Goal: Task Accomplishment & Management: Use online tool/utility

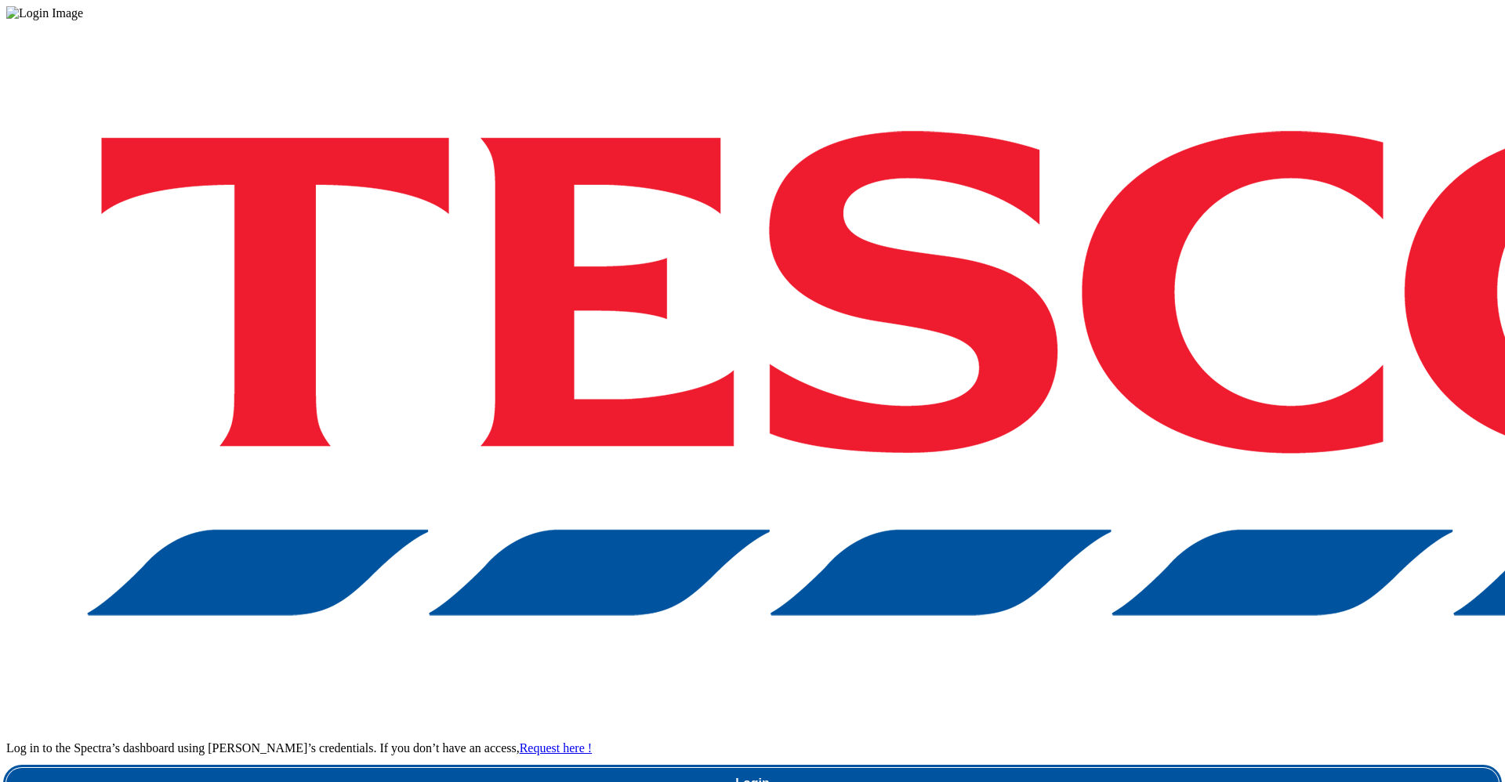
click at [1040, 768] on link "Login" at bounding box center [752, 783] width 1492 height 31
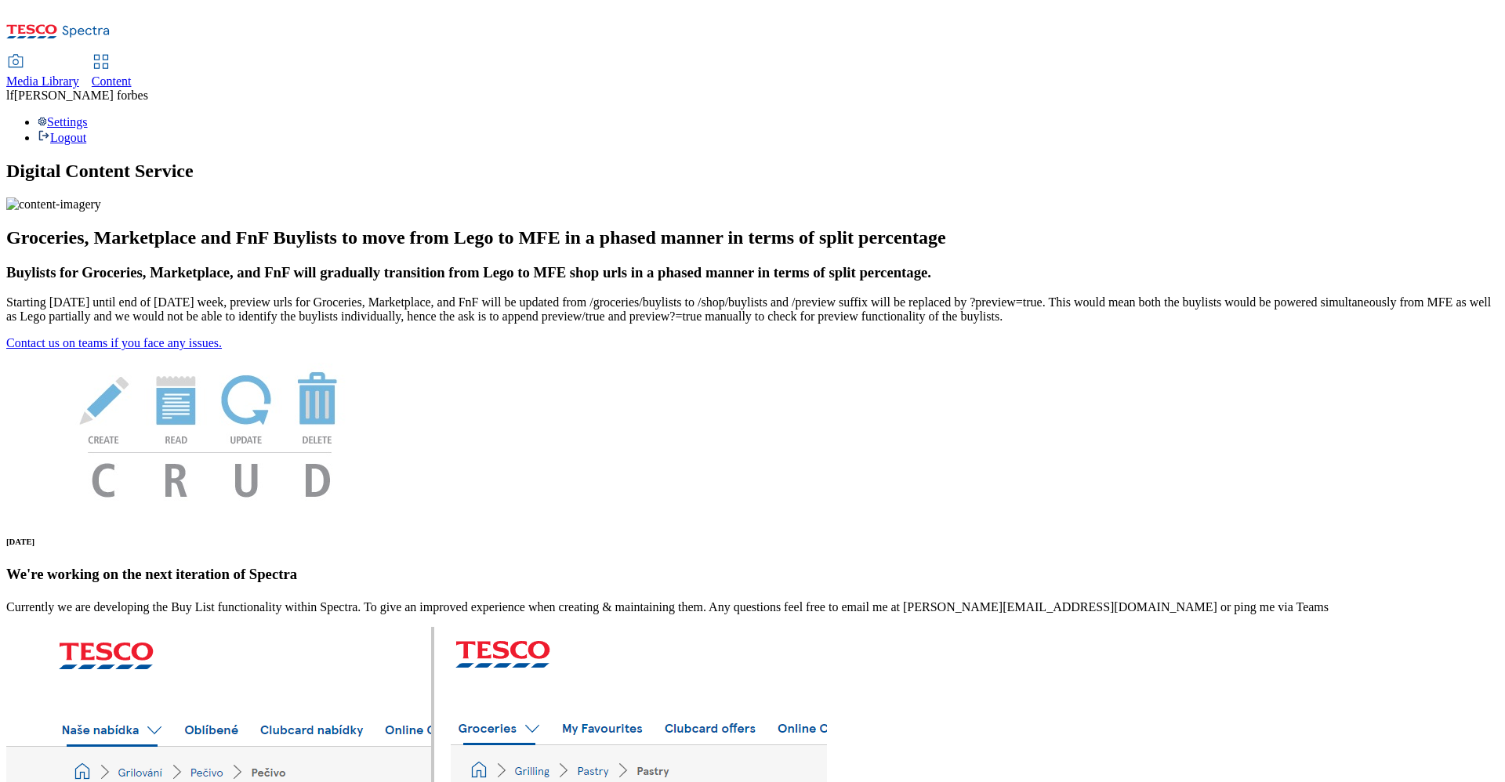
click at [132, 74] on span "Content" at bounding box center [112, 80] width 40 height 13
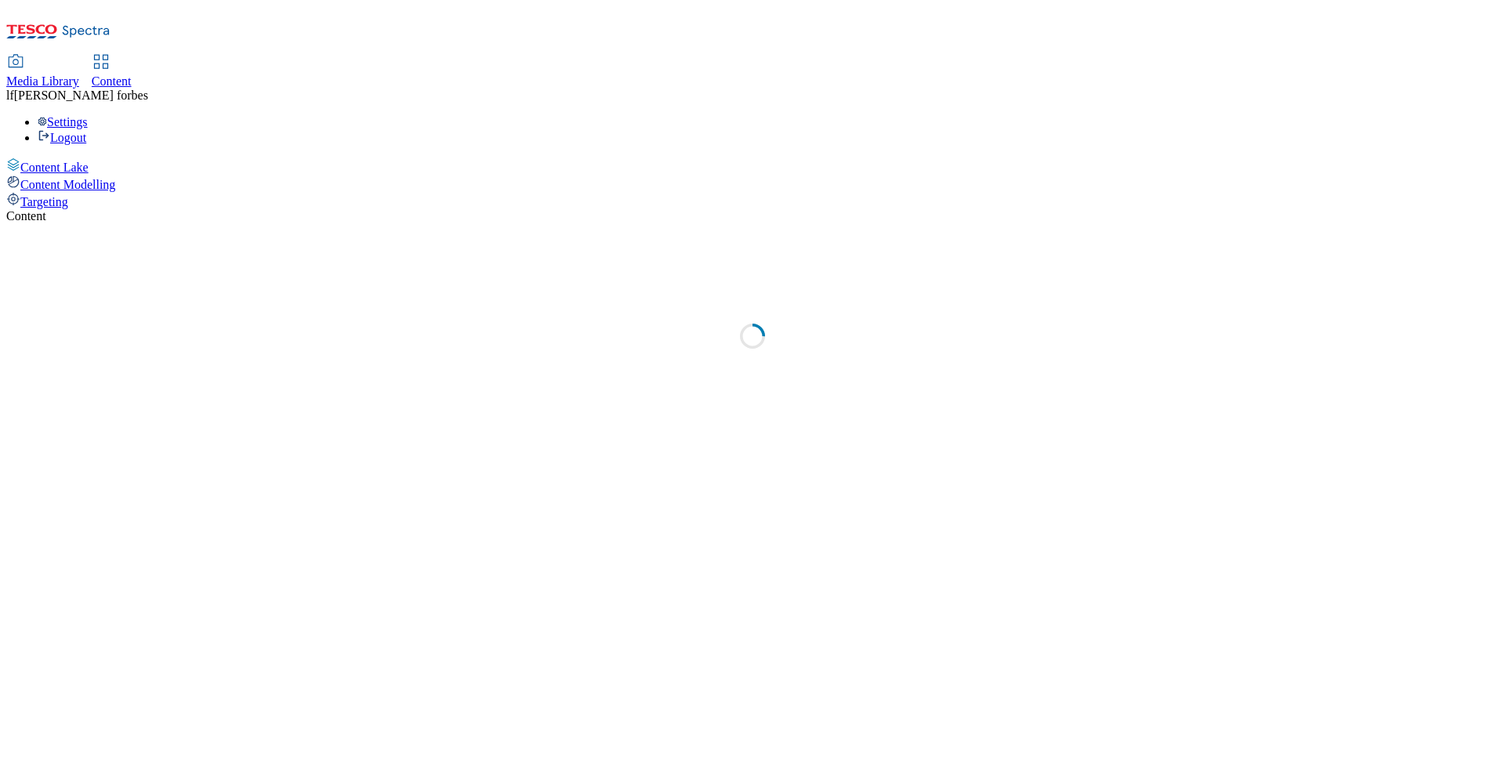
select select "ghs-uk"
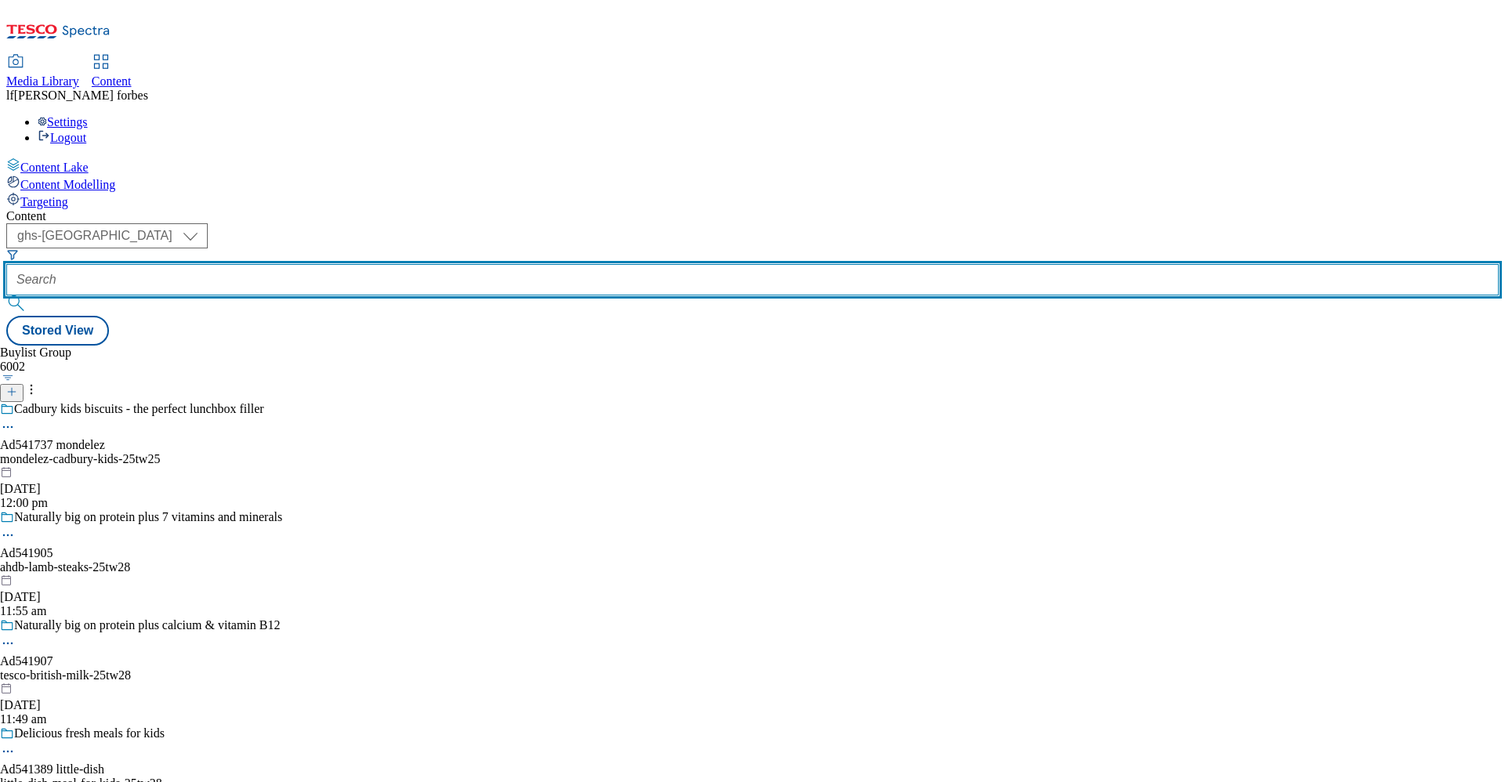
click at [359, 264] on input "text" at bounding box center [752, 279] width 1492 height 31
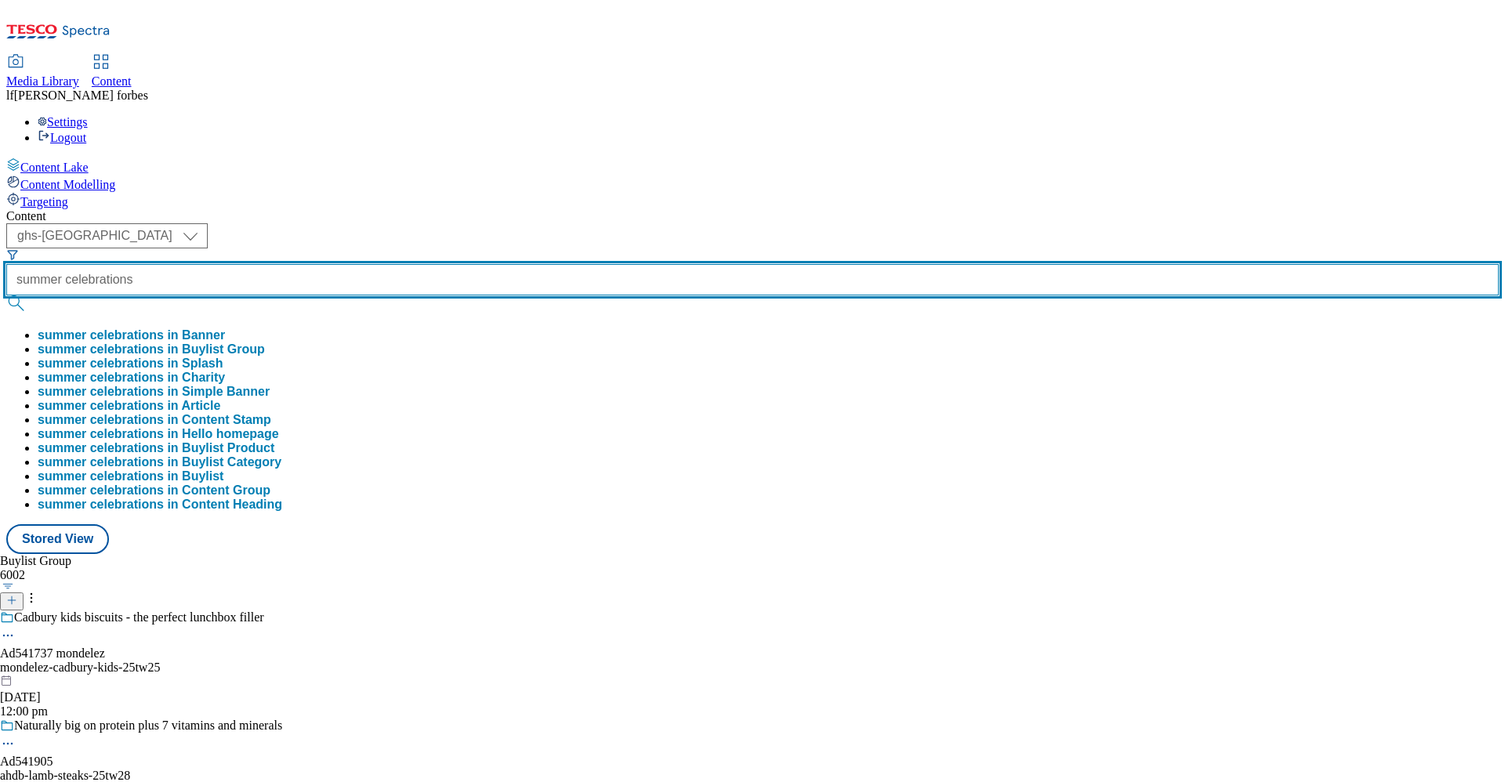
type input "summer celebrations"
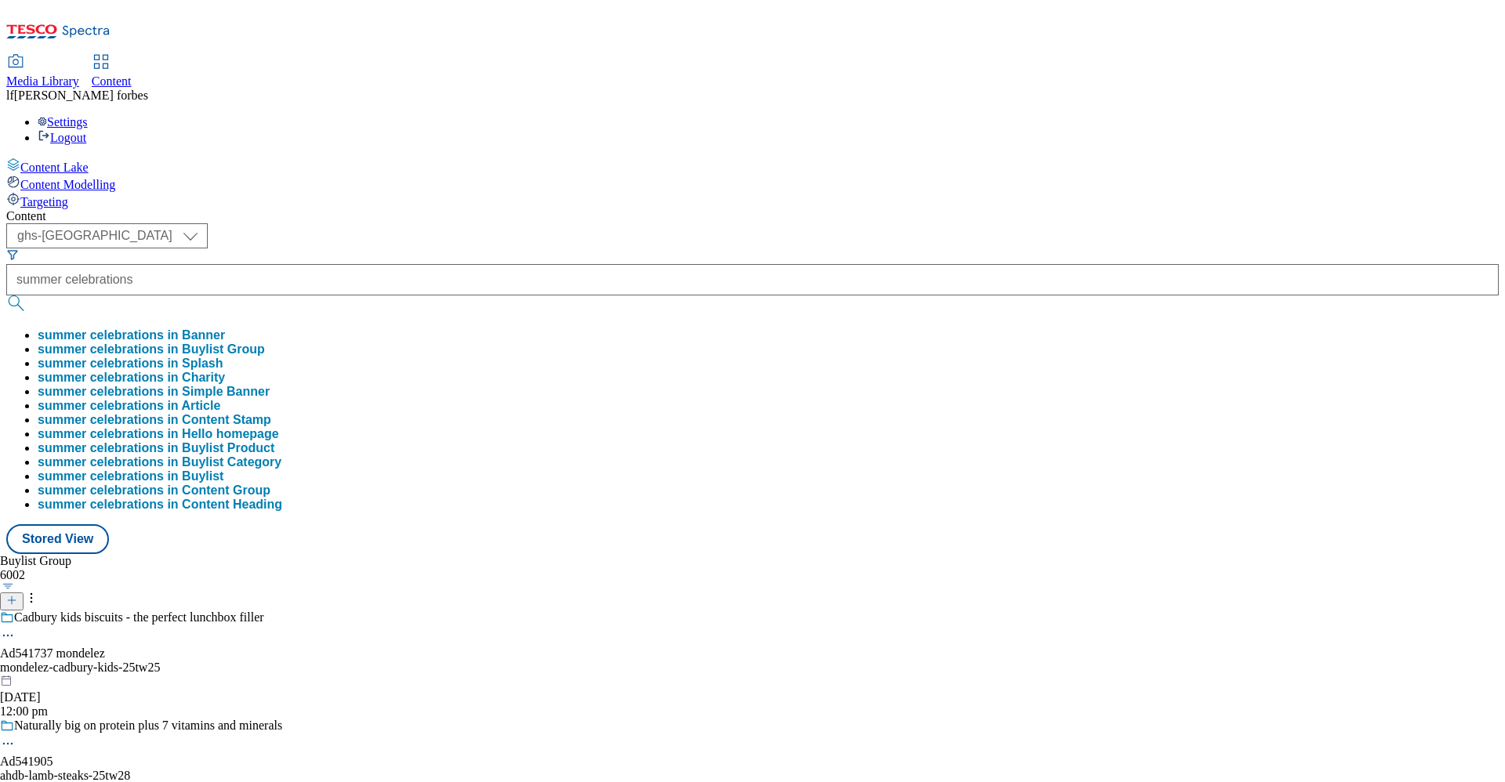
click at [28, 295] on button "submit" at bounding box center [17, 303] width 22 height 16
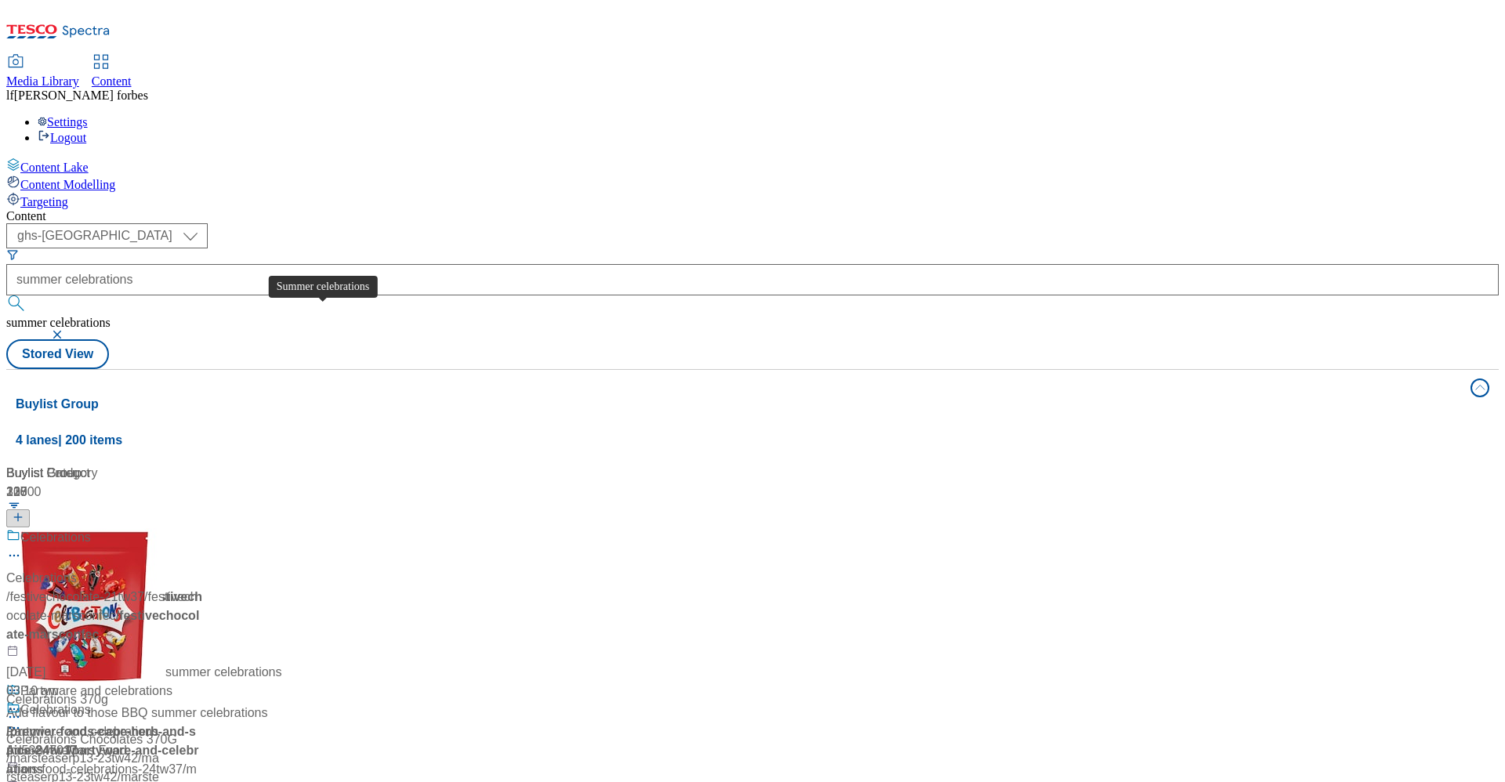
click at [139, 528] on div "Summer celebrations" at bounding box center [79, 537] width 118 height 19
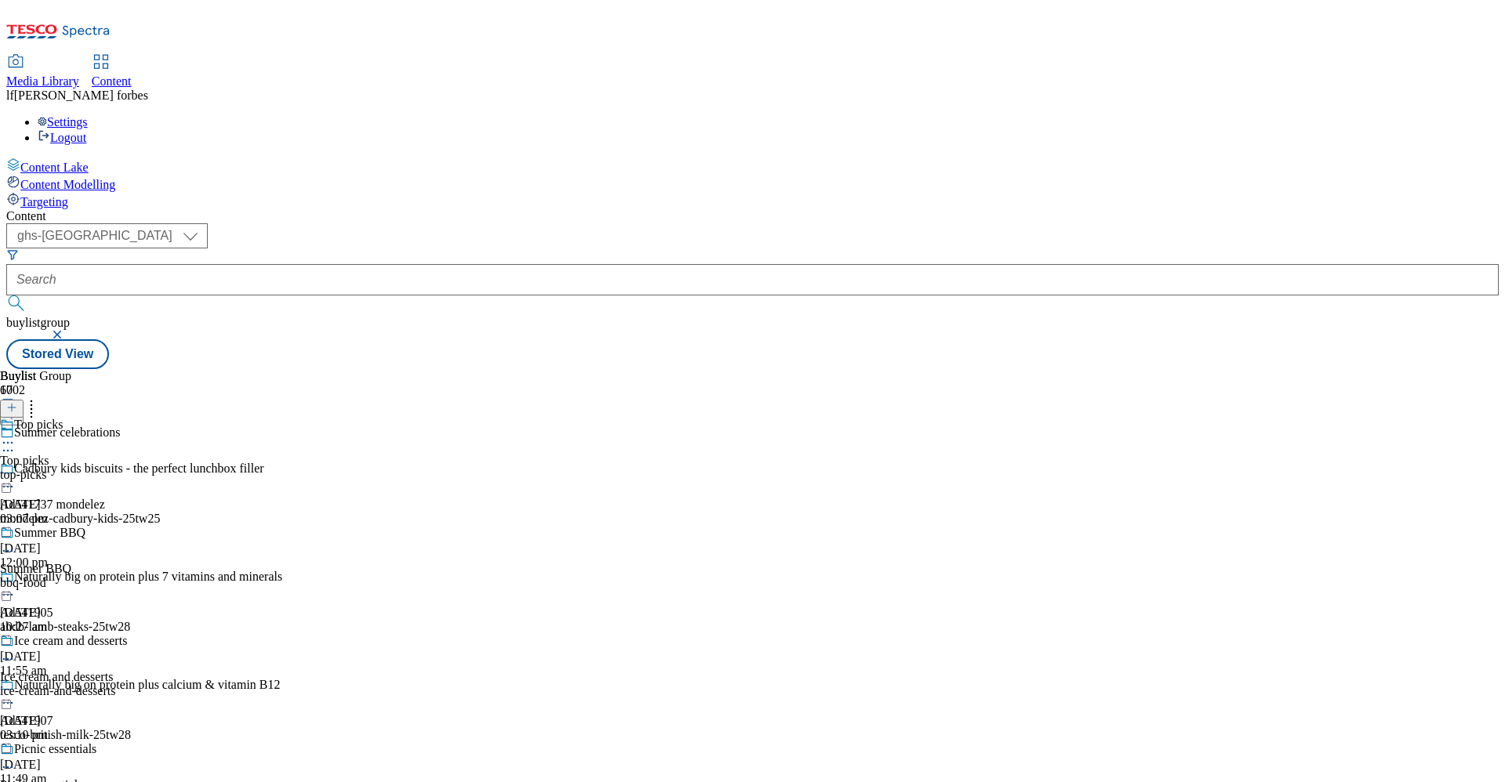
scroll to position [464, 0]
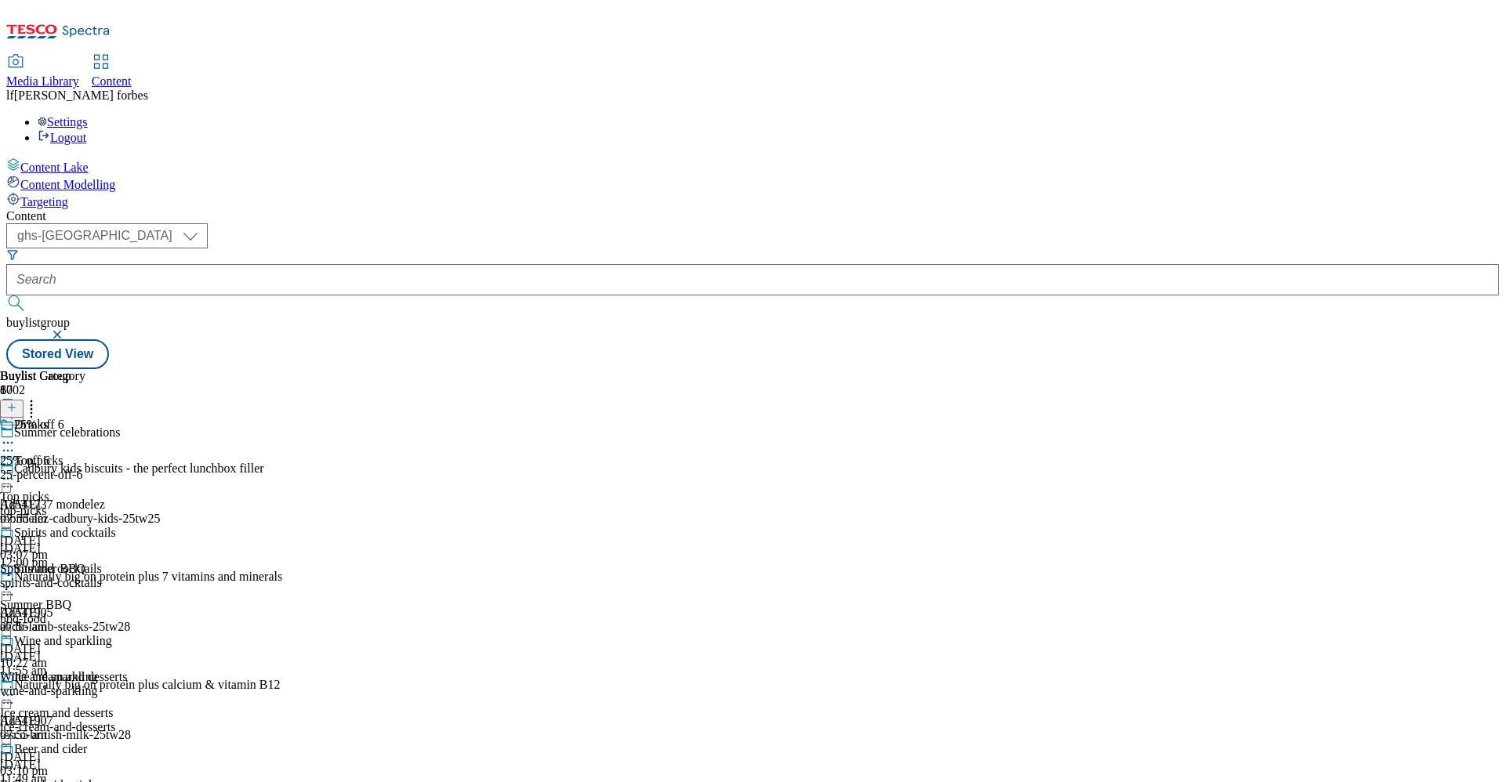
scroll to position [800, 0]
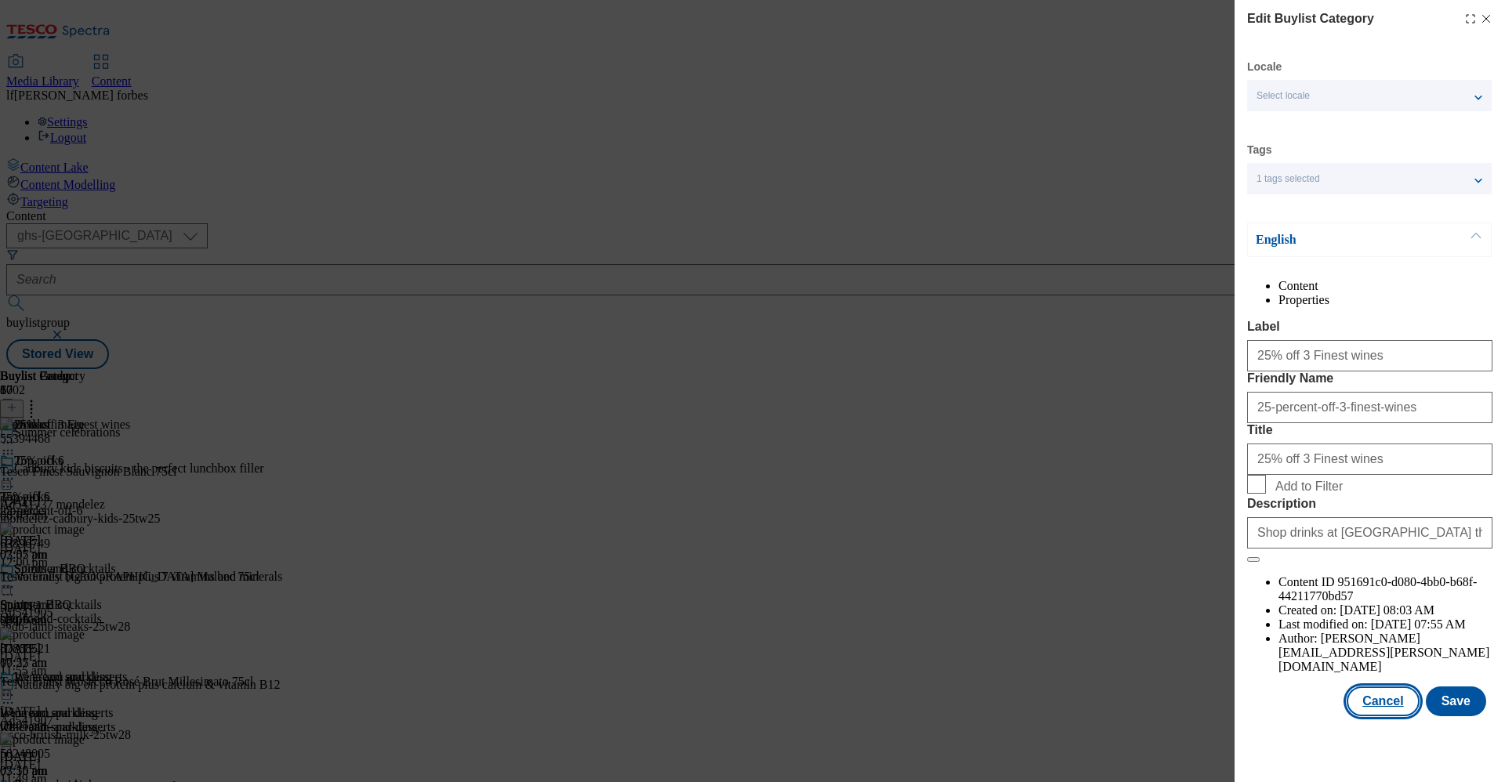
click at [1382, 716] on button "Cancel" at bounding box center [1382, 701] width 72 height 30
